Goal: Obtain resource: Obtain resource

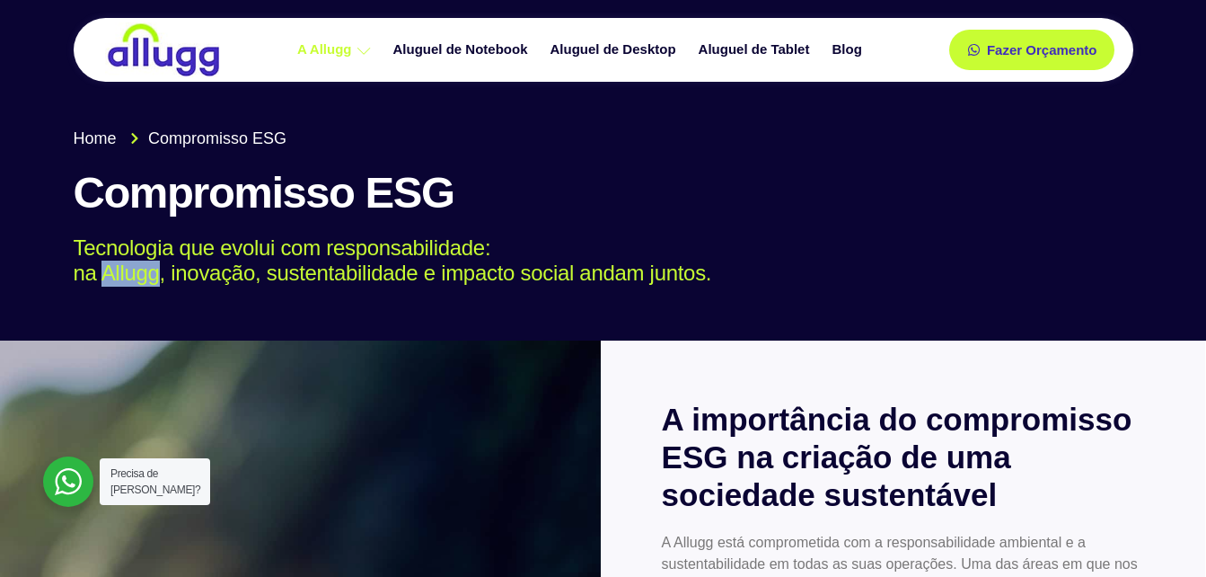
drag, startPoint x: 106, startPoint y: 271, endPoint x: 159, endPoint y: 275, distance: 53.1
click at [159, 275] on p "Tecnologia que evolui com responsabilidade: na Allugg, inovação, sustentabilida…" at bounding box center [591, 261] width 1034 height 52
copy p "Allugg"
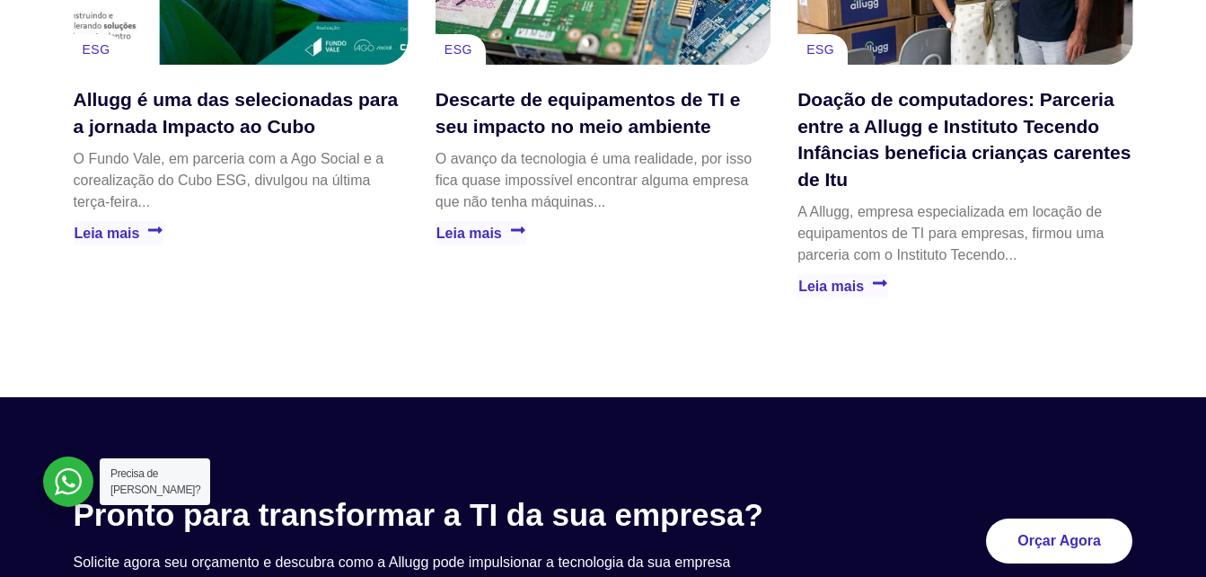
scroll to position [3054, 0]
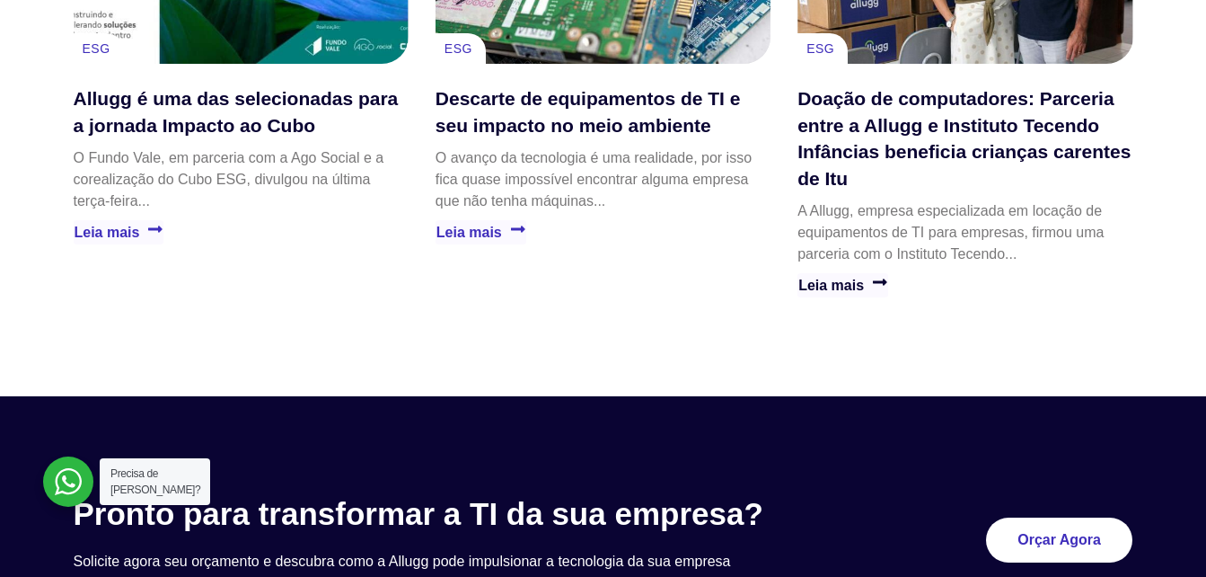
click at [823, 286] on link "Leia mais" at bounding box center [843, 285] width 91 height 24
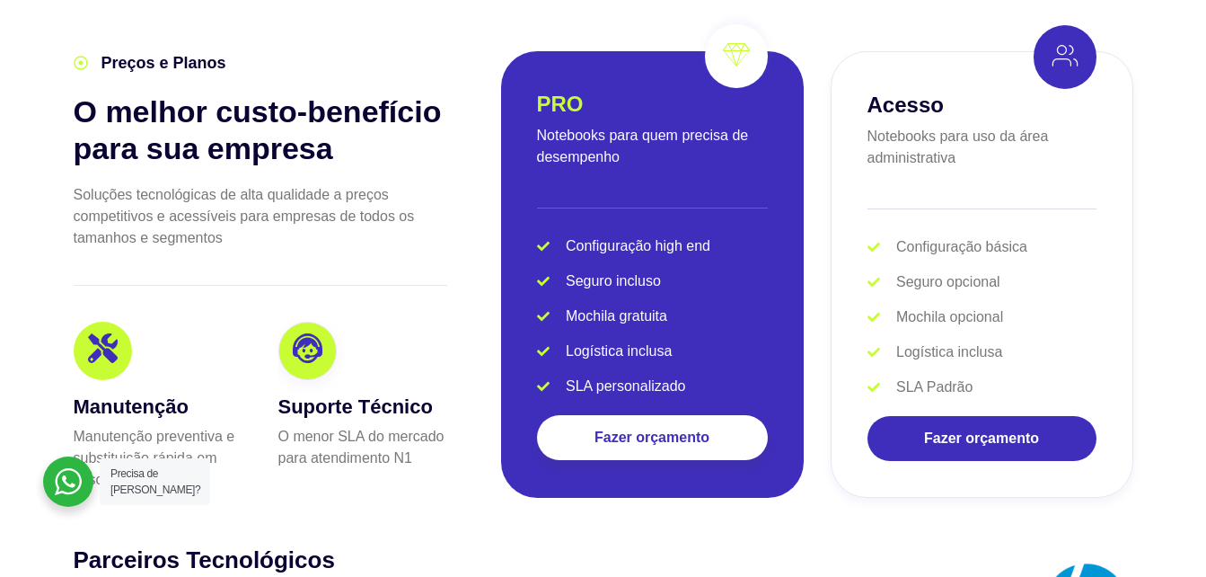
scroll to position [3504, 0]
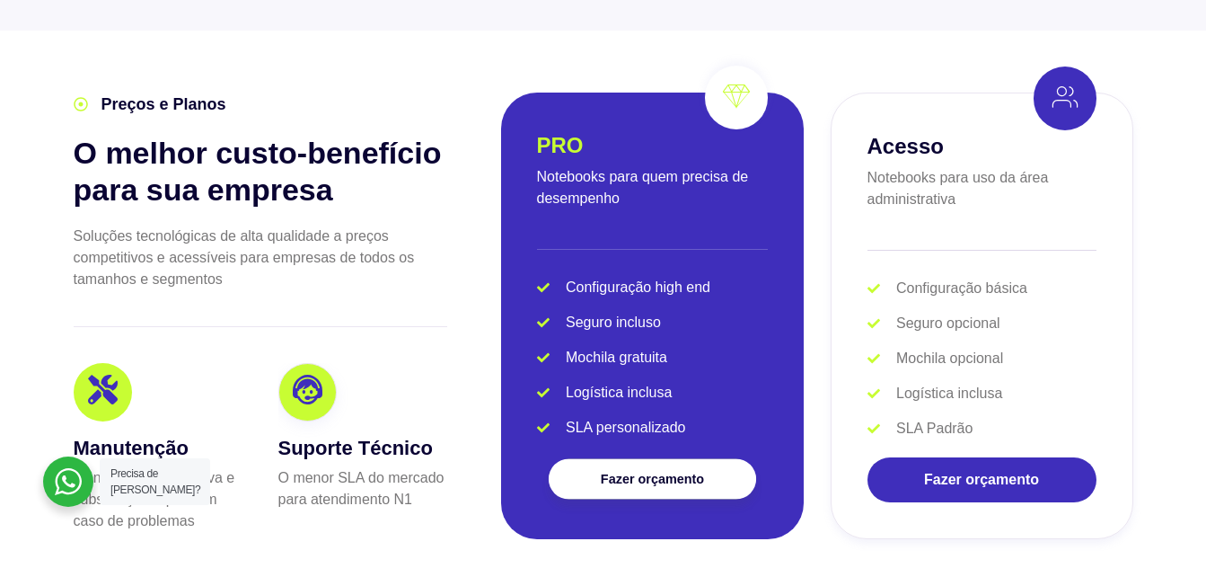
click at [646, 459] on link "Fazer orçamento" at bounding box center [652, 479] width 208 height 40
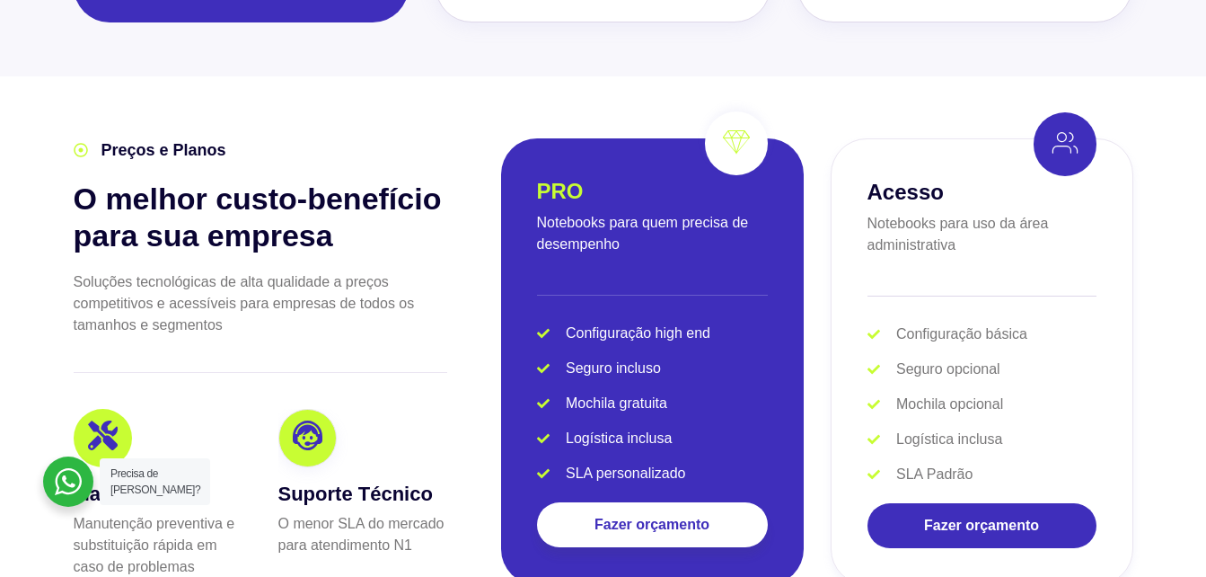
scroll to position [3504, 0]
